Goal: Task Accomplishment & Management: Complete application form

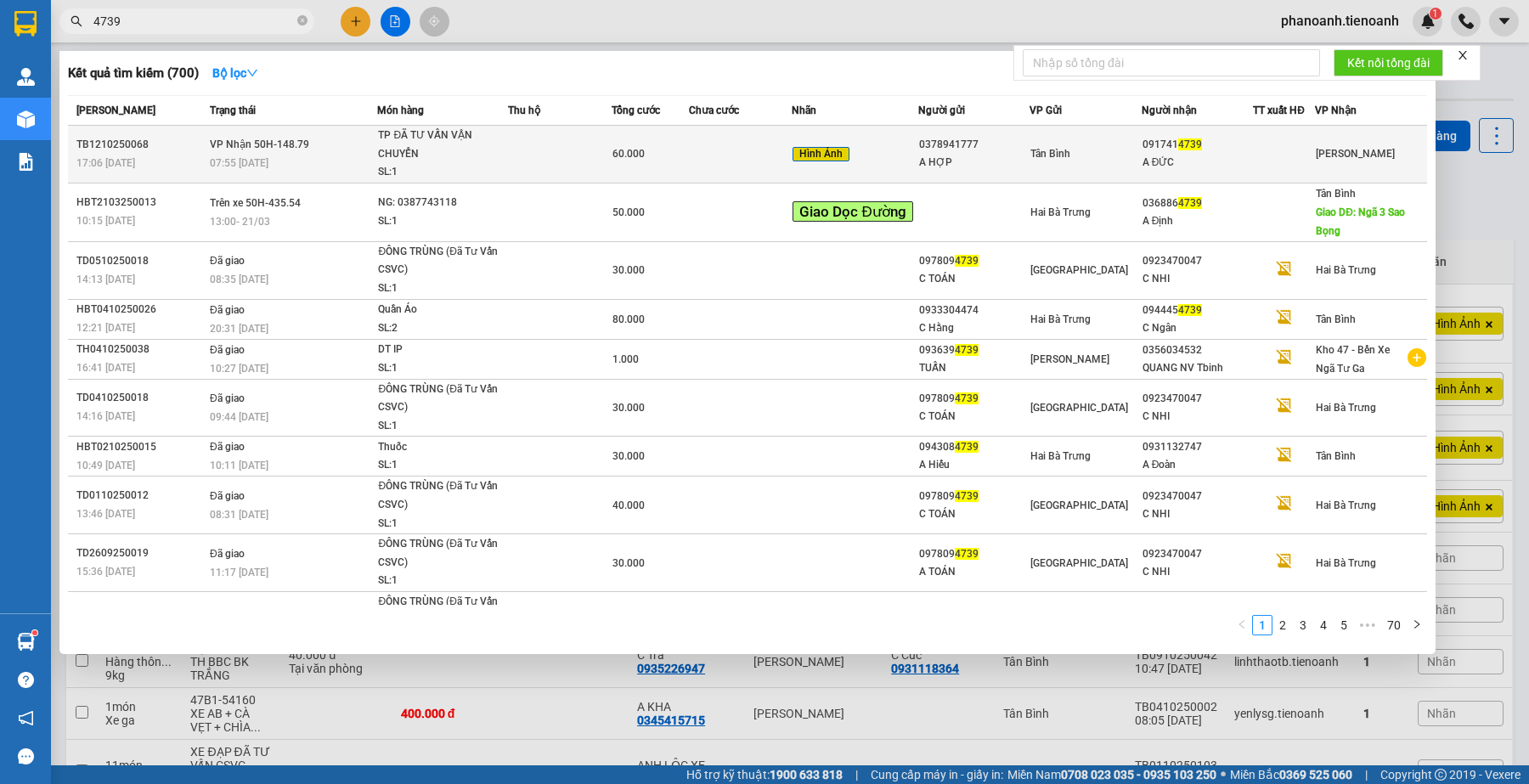
type input "4739"
click at [1255, 151] on div at bounding box center [1285, 154] width 60 height 18
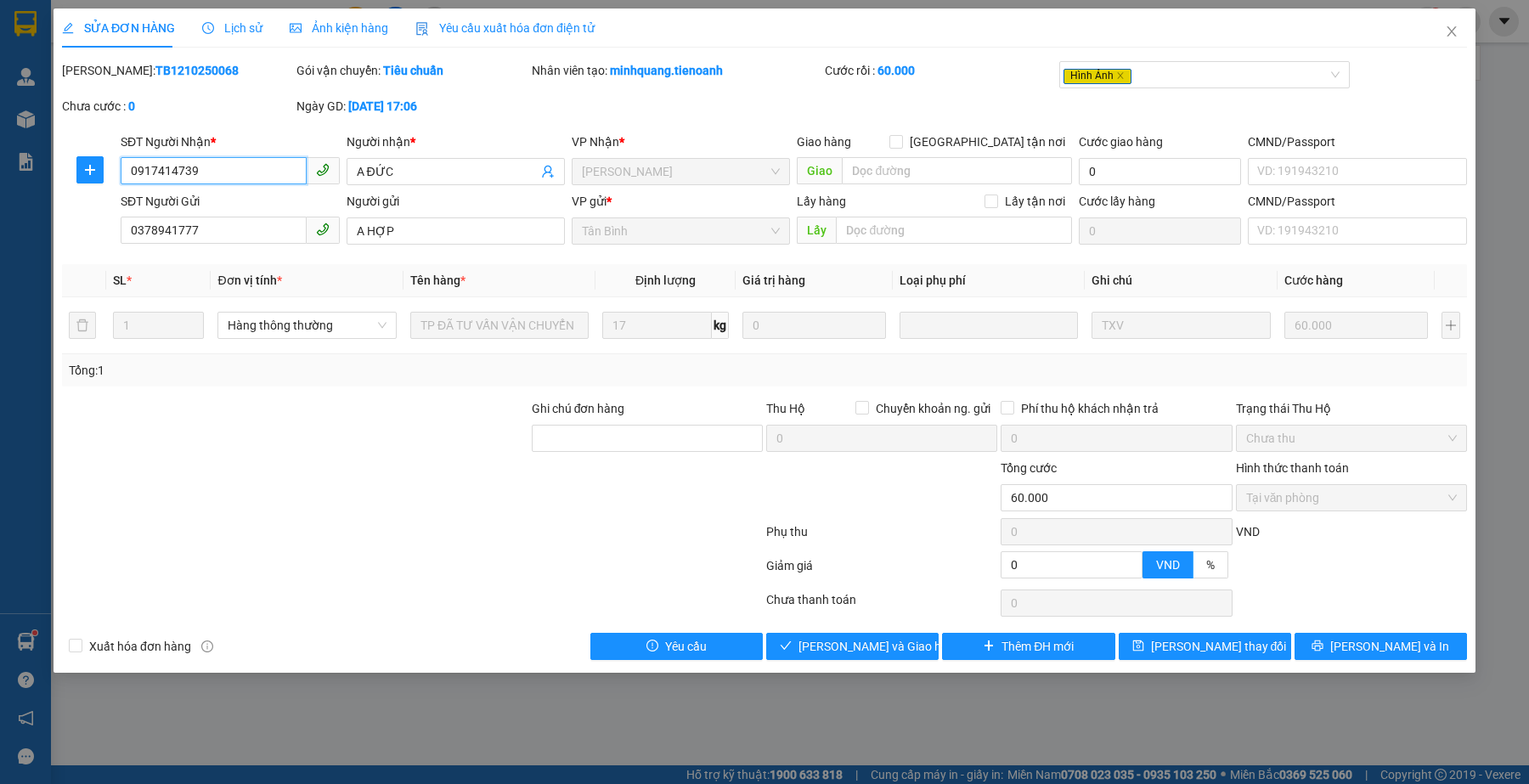
type input "0917414739"
type input "A ĐỨC"
type input "0378941777"
type input "A HỢP"
type input "0"
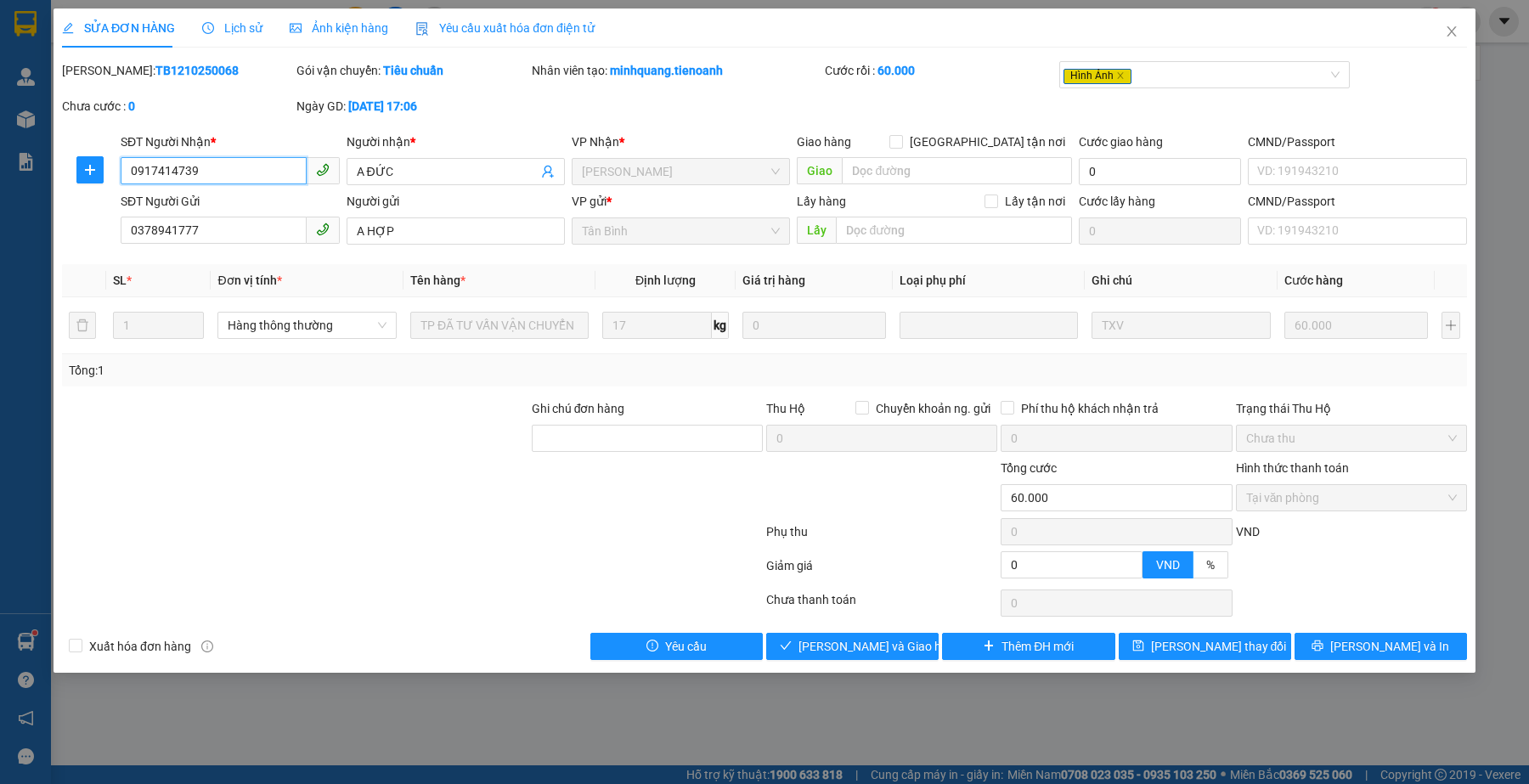
type input "60.000"
click at [473, 417] on div at bounding box center [295, 428] width 470 height 60
click at [367, 556] on div at bounding box center [412, 568] width 704 height 34
click at [256, 228] on input "0378941777" at bounding box center [213, 230] width 185 height 27
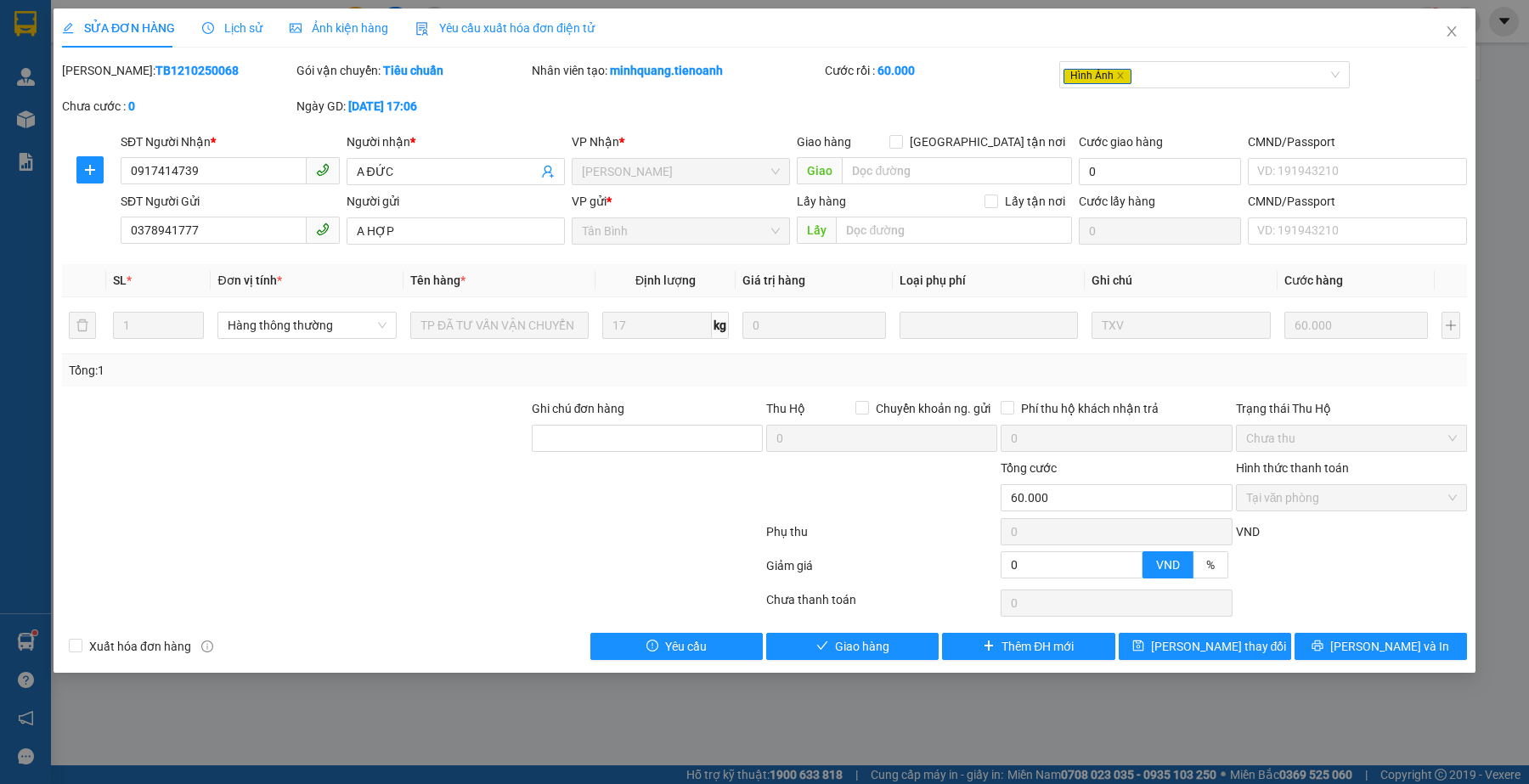
click at [566, 481] on div at bounding box center [647, 488] width 234 height 60
click at [345, 506] on div at bounding box center [295, 488] width 470 height 60
click at [370, 501] on div at bounding box center [295, 488] width 470 height 60
click at [255, 173] on input "0917414739" at bounding box center [213, 170] width 185 height 27
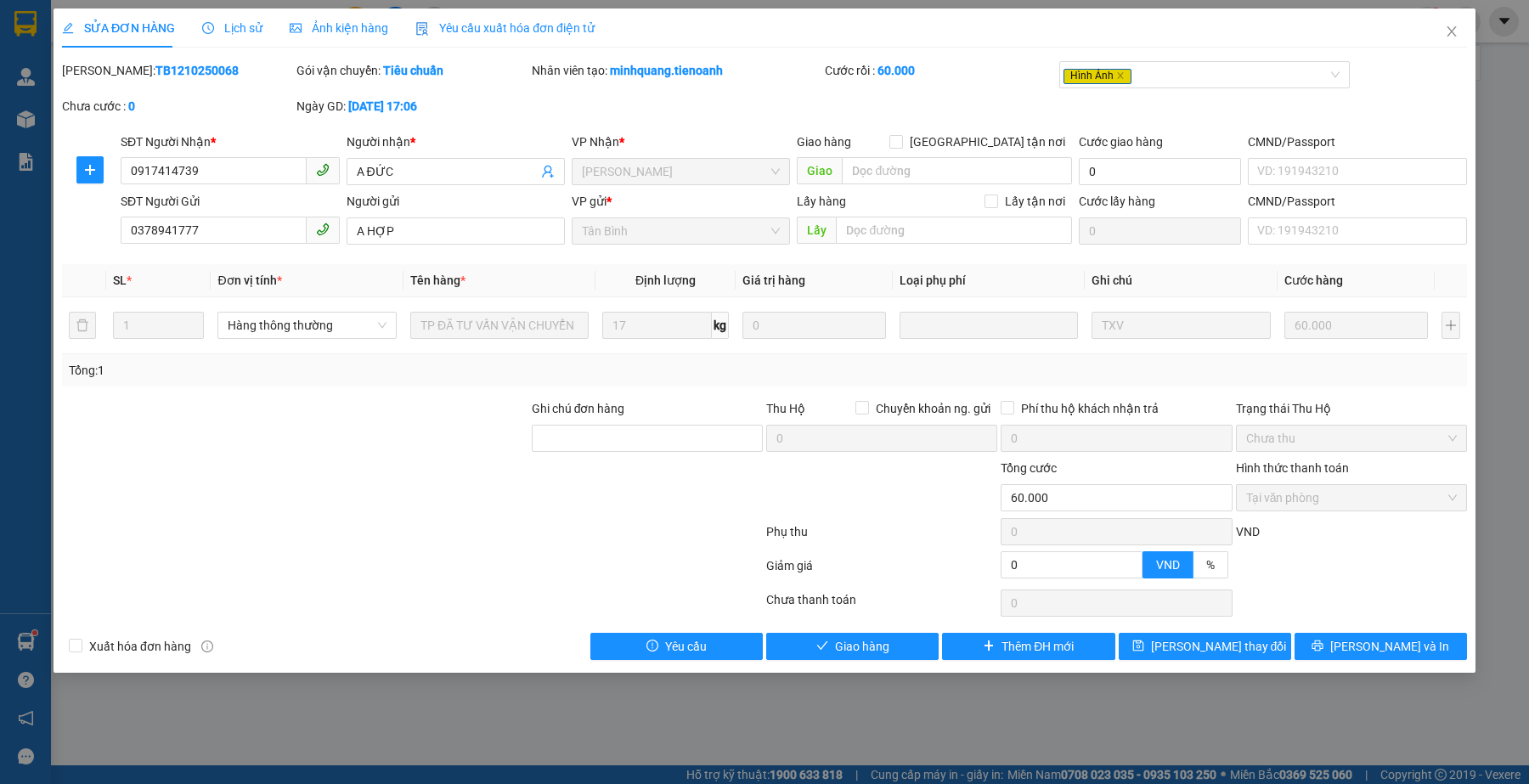
click at [289, 446] on div at bounding box center [295, 428] width 470 height 60
click at [393, 546] on div at bounding box center [412, 534] width 704 height 34
click at [429, 541] on div at bounding box center [412, 534] width 704 height 34
click at [489, 565] on div at bounding box center [412, 568] width 704 height 34
click at [402, 552] on div at bounding box center [412, 534] width 704 height 34
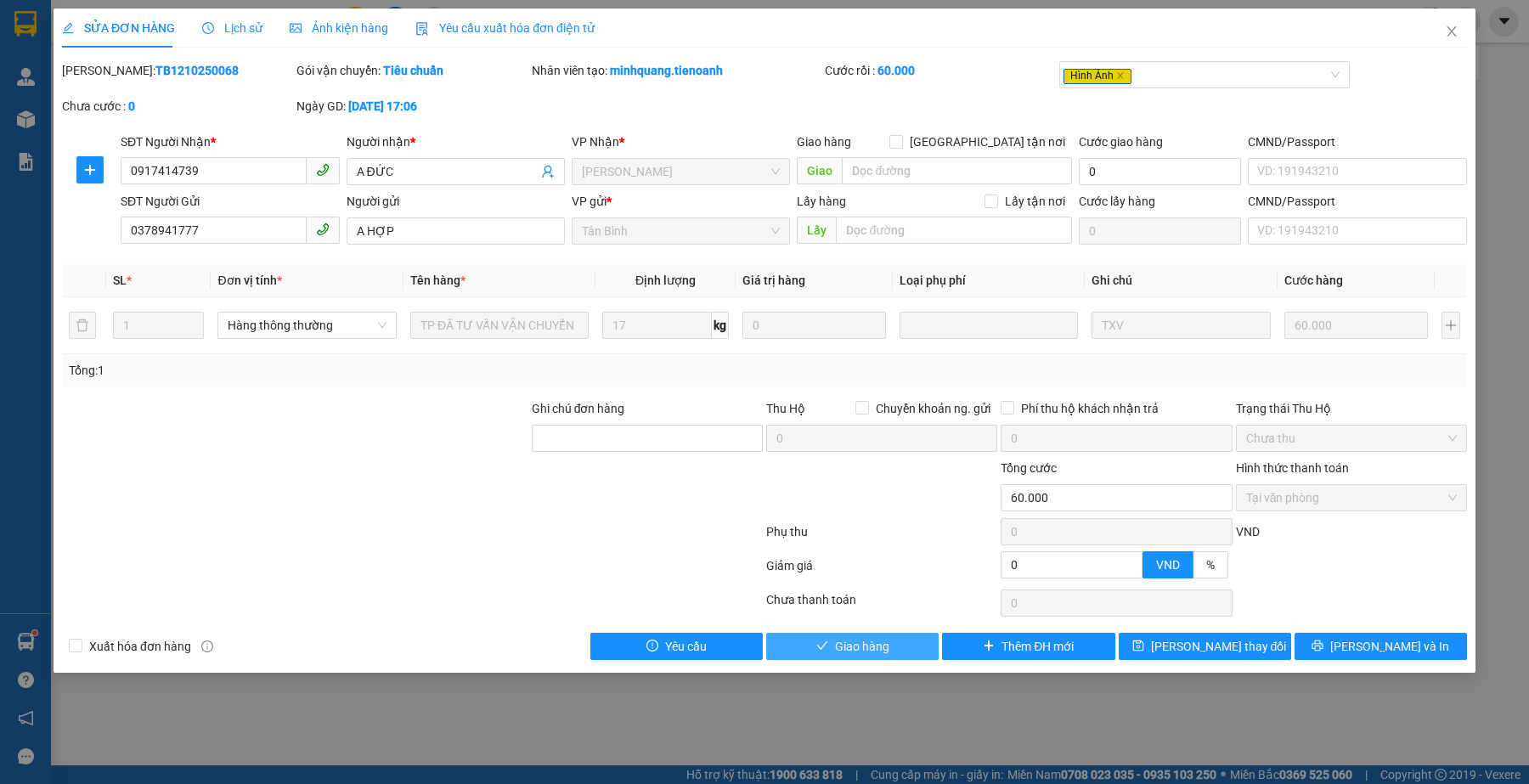
click at [889, 649] on span "Giao hàng" at bounding box center [862, 647] width 54 height 19
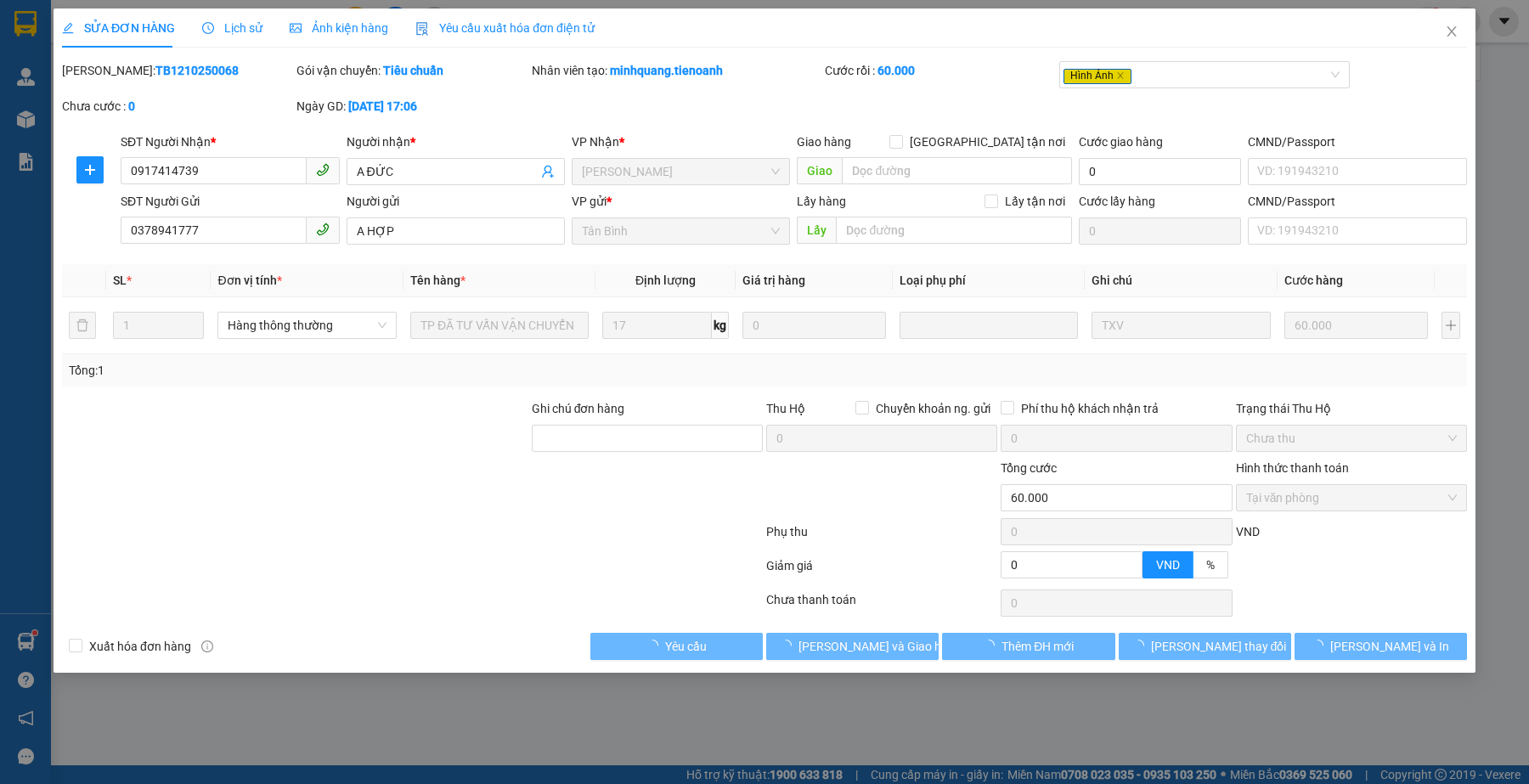
click at [455, 567] on div at bounding box center [412, 568] width 704 height 34
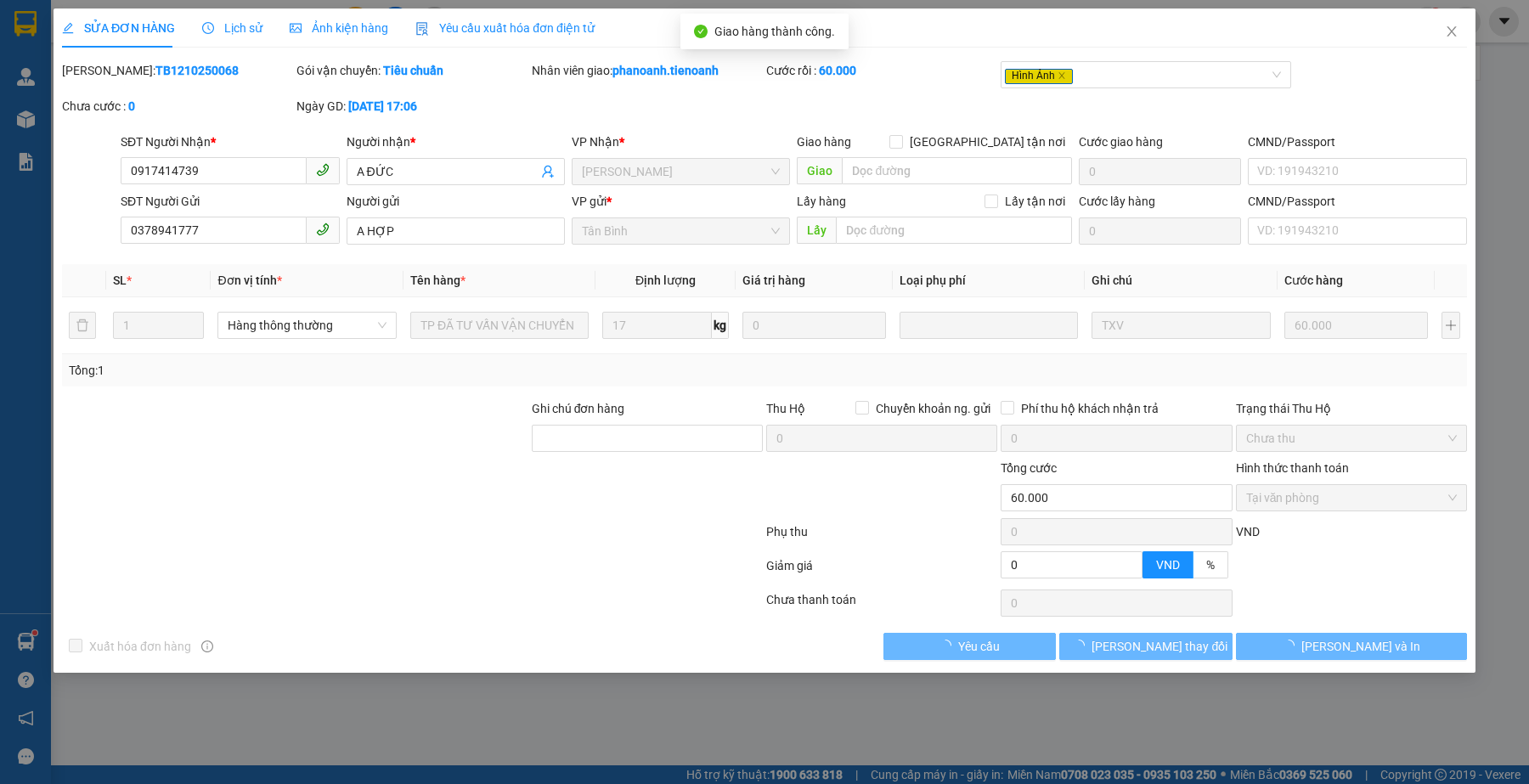
click at [434, 616] on div at bounding box center [412, 603] width 704 height 34
